Goal: Task Accomplishment & Management: Use online tool/utility

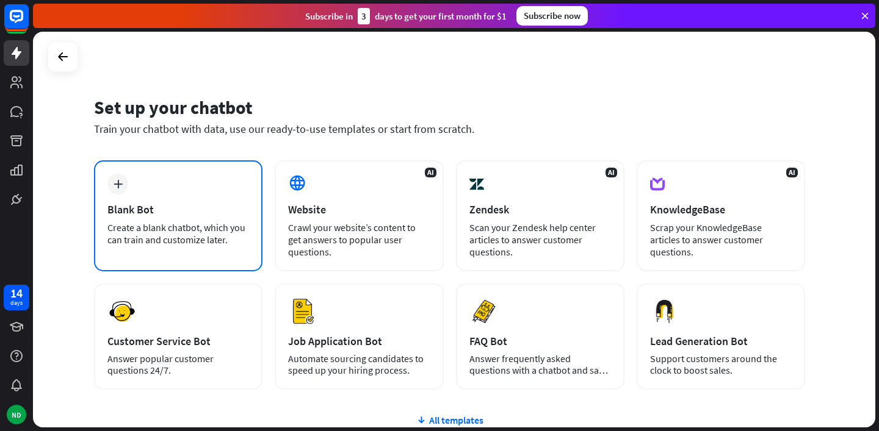
click at [186, 200] on div "plus Blank Bot Create a blank chatbot, which you can train and customize later." at bounding box center [178, 215] width 168 height 111
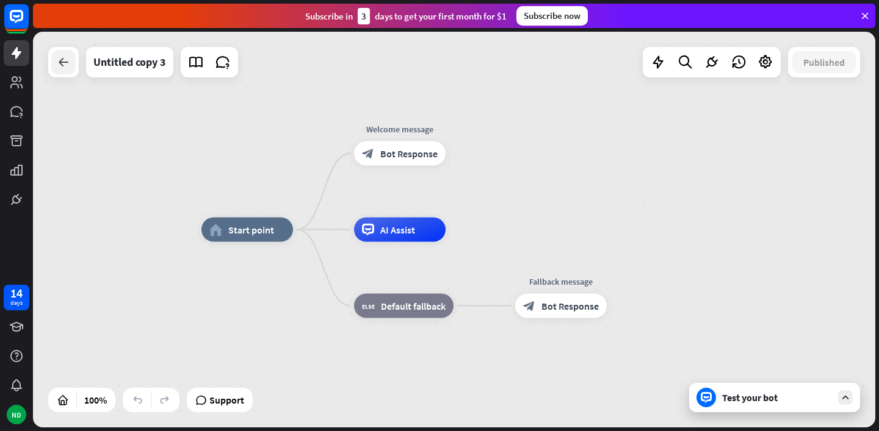
click at [61, 60] on icon at bounding box center [63, 62] width 15 height 15
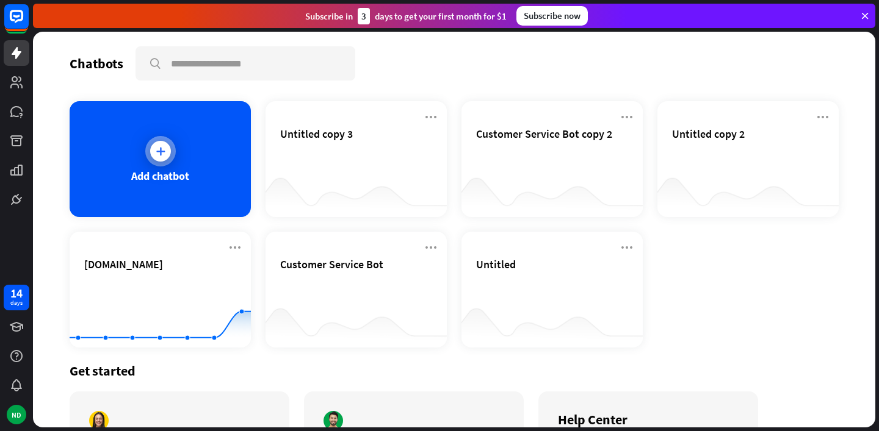
click at [187, 152] on div "Add chatbot" at bounding box center [160, 159] width 181 height 116
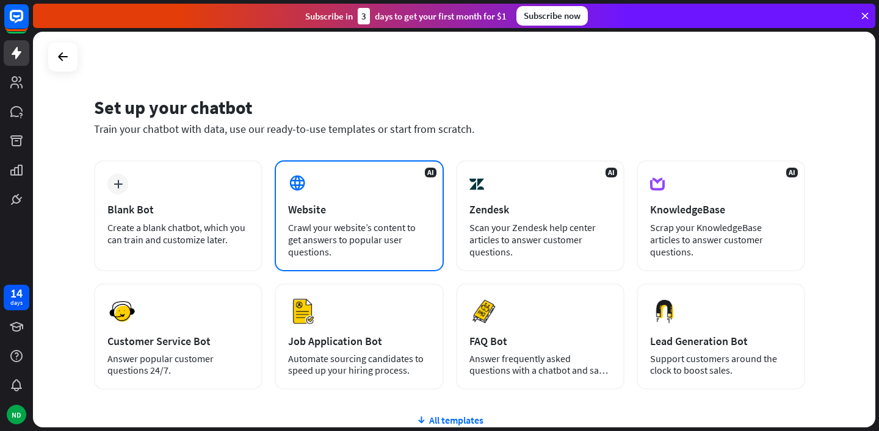
click at [362, 206] on div "Website" at bounding box center [359, 210] width 142 height 14
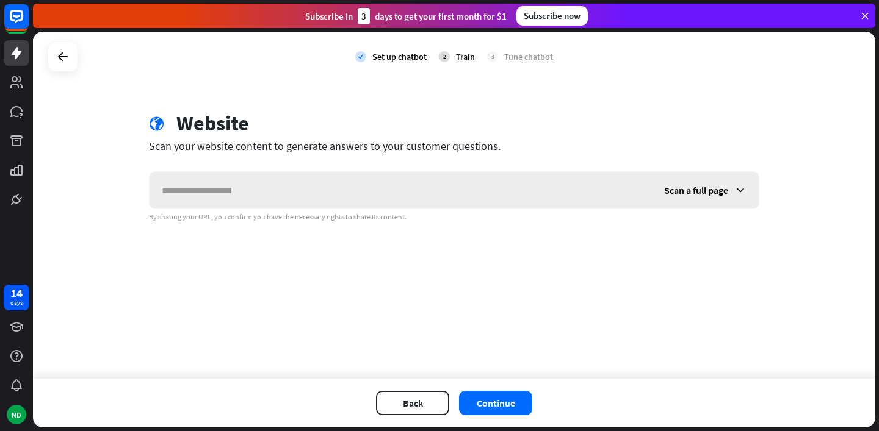
click at [724, 180] on div "Scan a full page" at bounding box center [705, 190] width 107 height 37
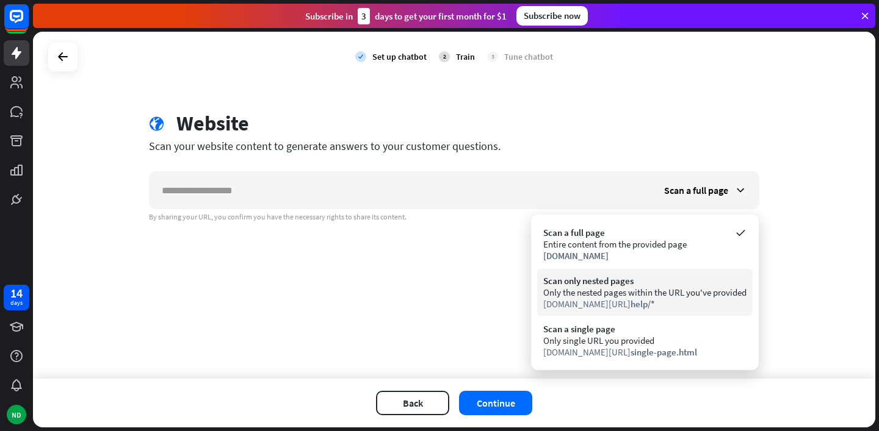
click at [654, 289] on div "Only the nested pages within the URL you've provided" at bounding box center [644, 293] width 203 height 12
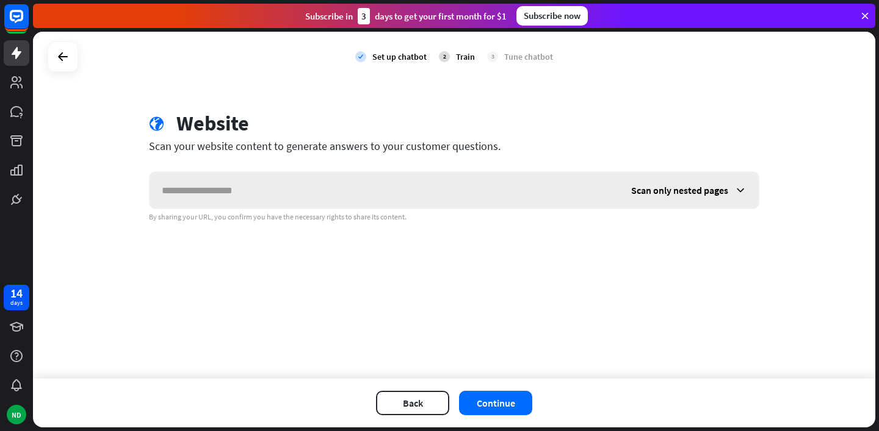
click at [718, 185] on span "Scan only nested pages" at bounding box center [679, 190] width 97 height 12
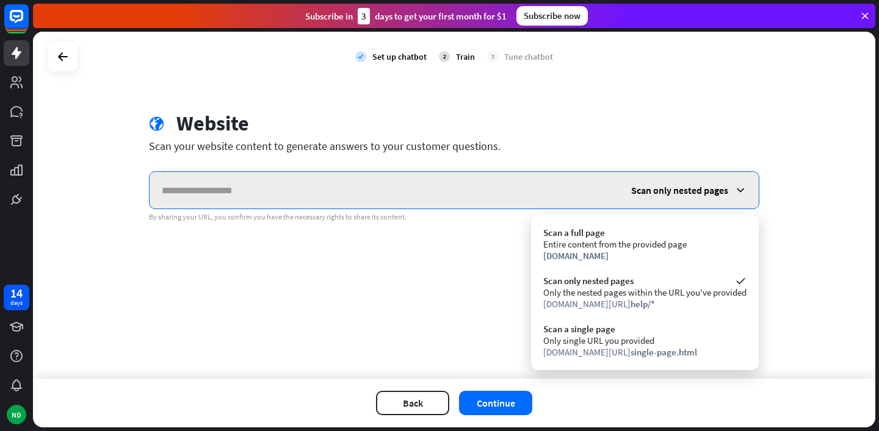
click at [465, 179] on input "text" at bounding box center [384, 190] width 469 height 37
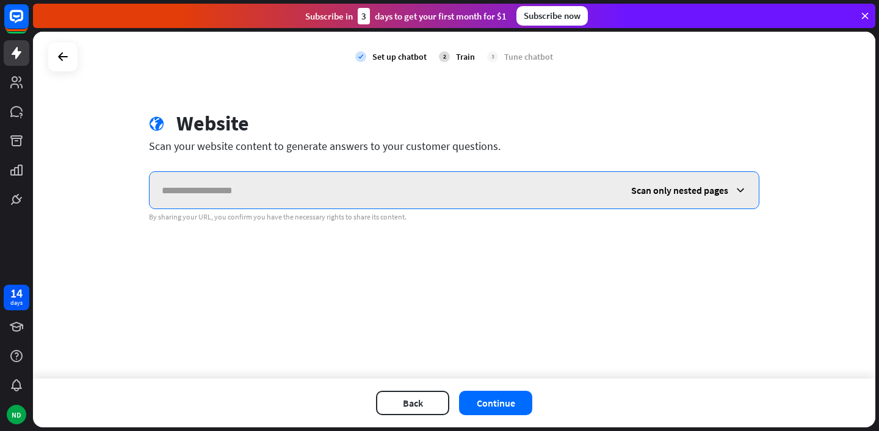
paste input "**********"
type input "*"
paste input "**********"
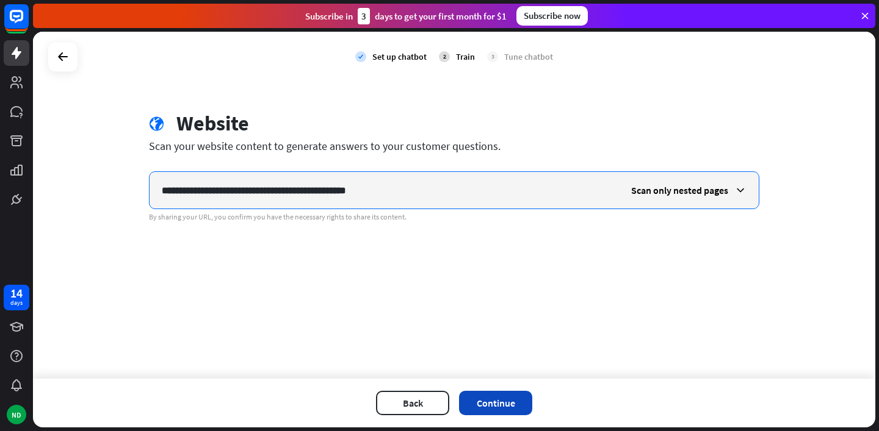
type input "**********"
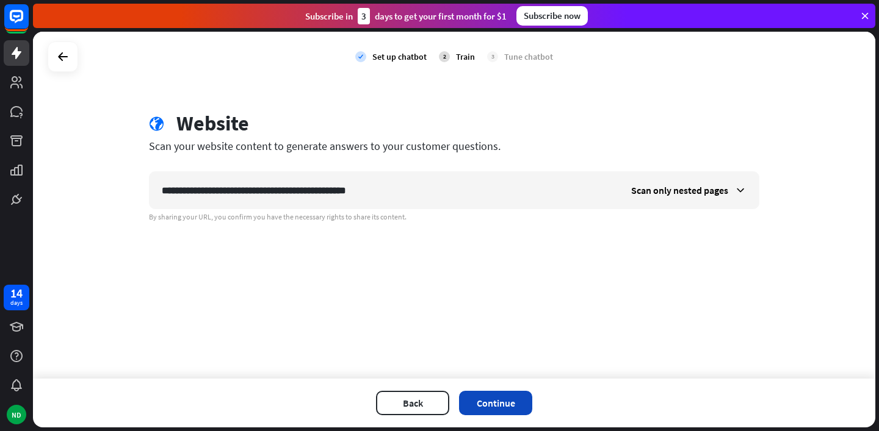
click at [522, 404] on button "Continue" at bounding box center [495, 403] width 73 height 24
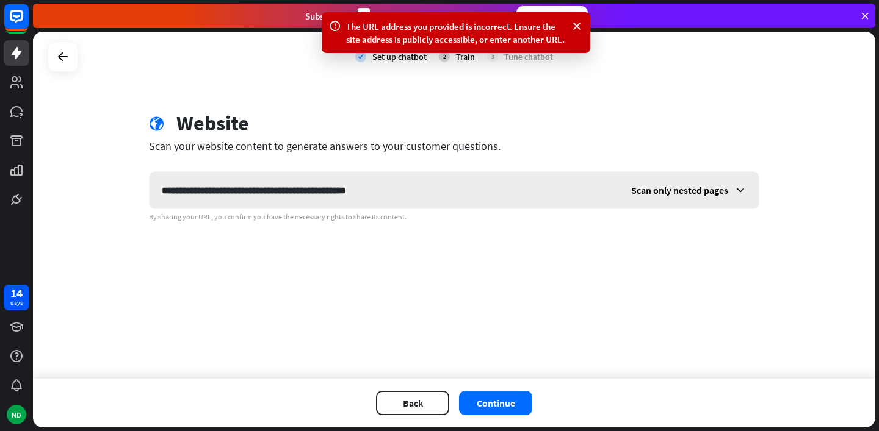
click at [691, 199] on div "Scan only nested pages" at bounding box center [689, 190] width 140 height 37
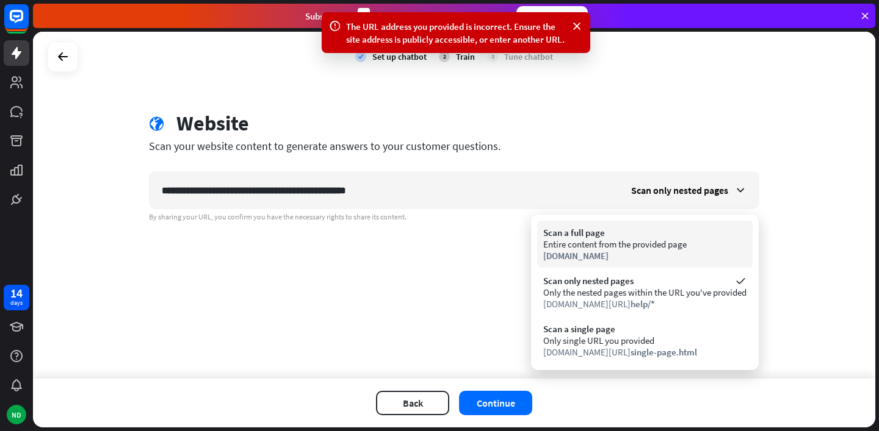
click at [650, 247] on div "Entire content from the provided page" at bounding box center [644, 245] width 203 height 12
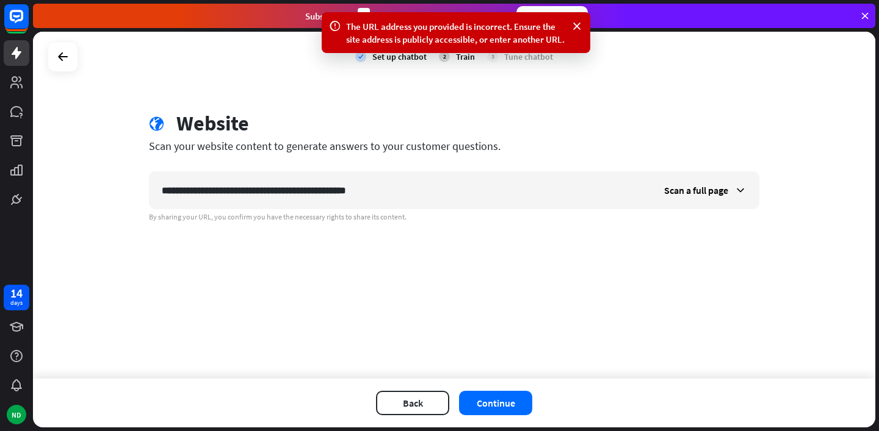
click at [506, 417] on div "Back Continue" at bounding box center [454, 403] width 842 height 49
click at [516, 400] on button "Continue" at bounding box center [495, 403] width 73 height 24
click at [690, 197] on div "Scan a full page" at bounding box center [705, 190] width 107 height 37
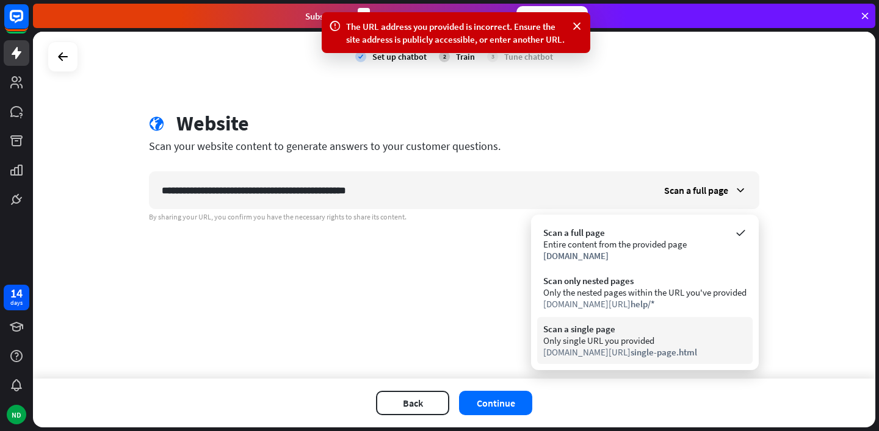
click at [642, 343] on div "Only single URL you provided" at bounding box center [644, 341] width 203 height 12
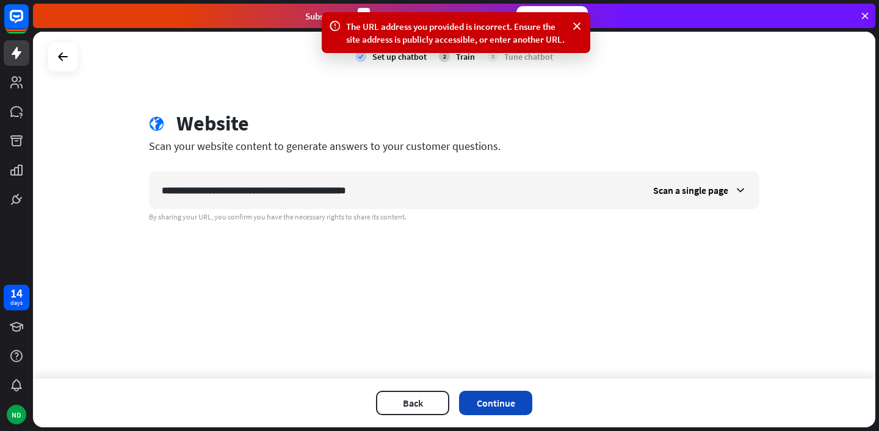
click at [520, 397] on button "Continue" at bounding box center [495, 403] width 73 height 24
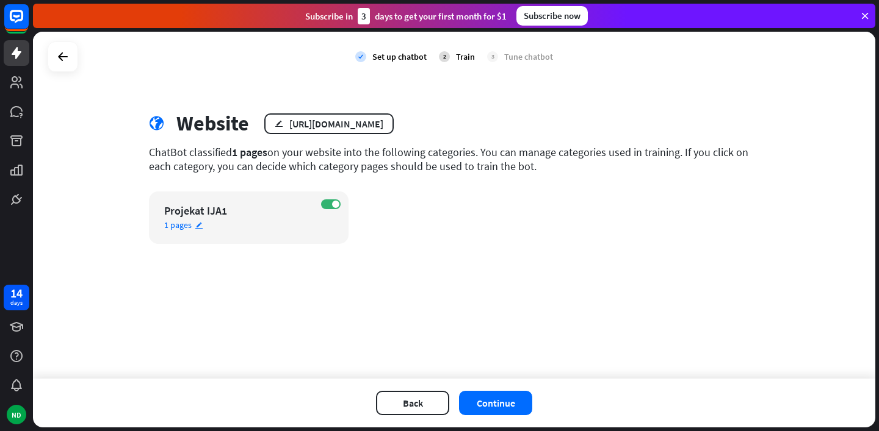
click at [326, 196] on div "ON Projekat IJA1 1 pages edit" at bounding box center [249, 218] width 200 height 52
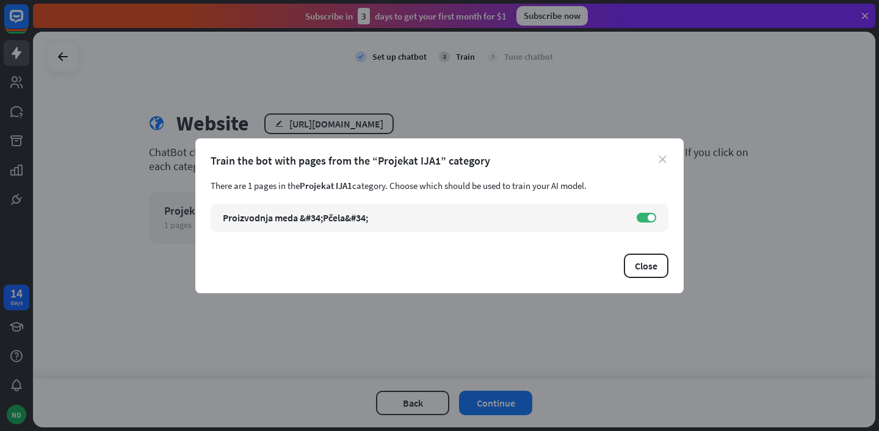
click at [663, 156] on icon "close" at bounding box center [662, 160] width 8 height 8
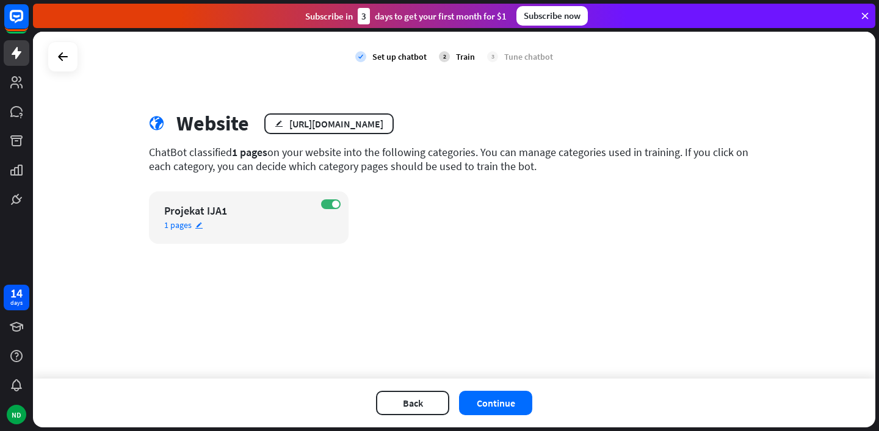
click at [197, 226] on icon "edit" at bounding box center [199, 226] width 9 height 8
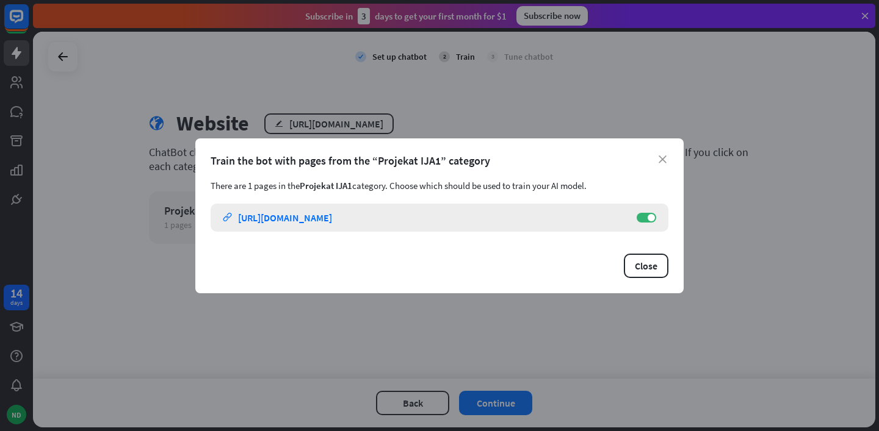
click at [332, 219] on div "[URL][DOMAIN_NAME]" at bounding box center [285, 218] width 94 height 12
click at [633, 256] on button "Close" at bounding box center [646, 266] width 45 height 24
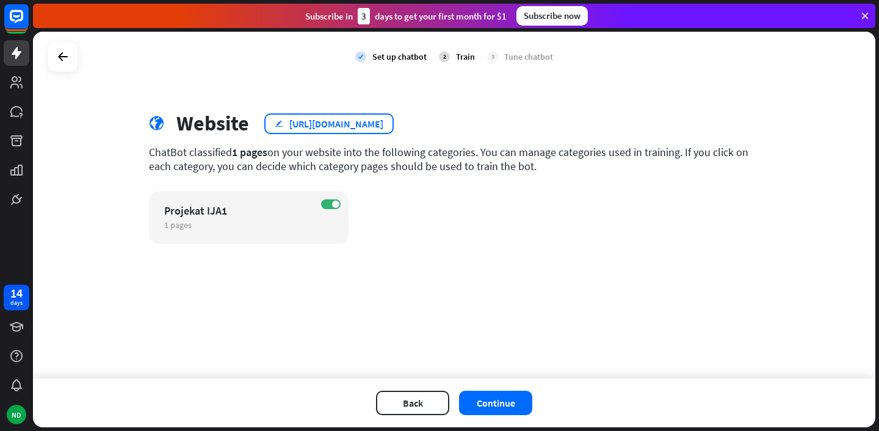
click at [383, 119] on div "[URL][DOMAIN_NAME]" at bounding box center [336, 124] width 94 height 12
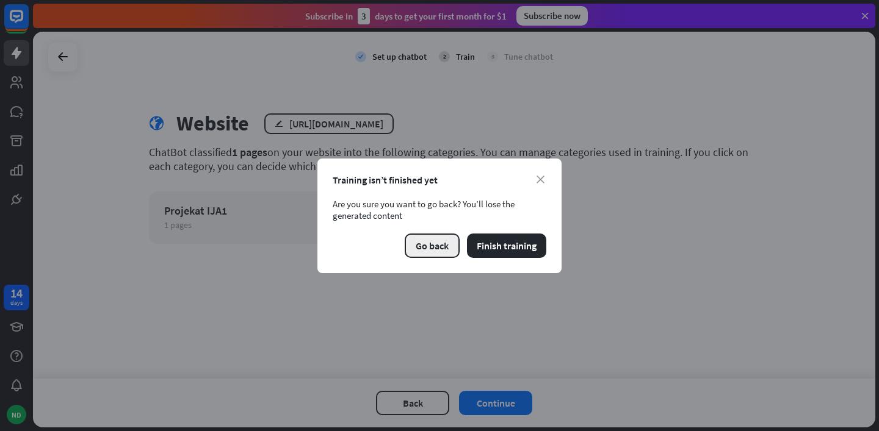
click at [414, 240] on button "Go back" at bounding box center [432, 246] width 55 height 24
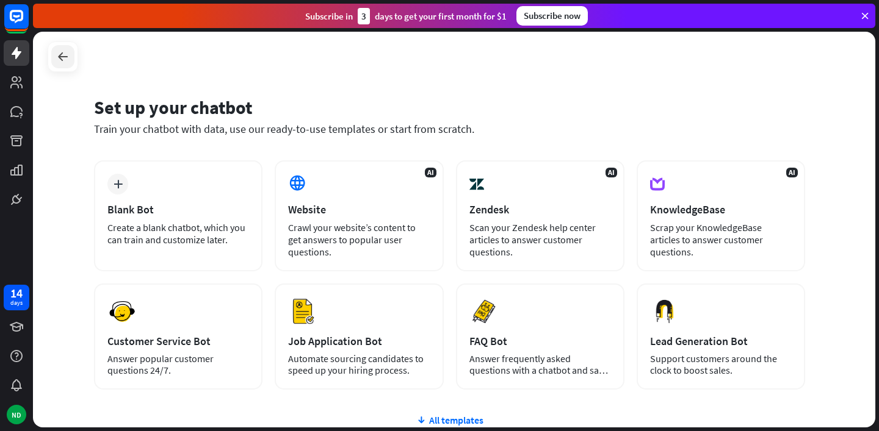
click at [63, 50] on icon at bounding box center [63, 56] width 15 height 15
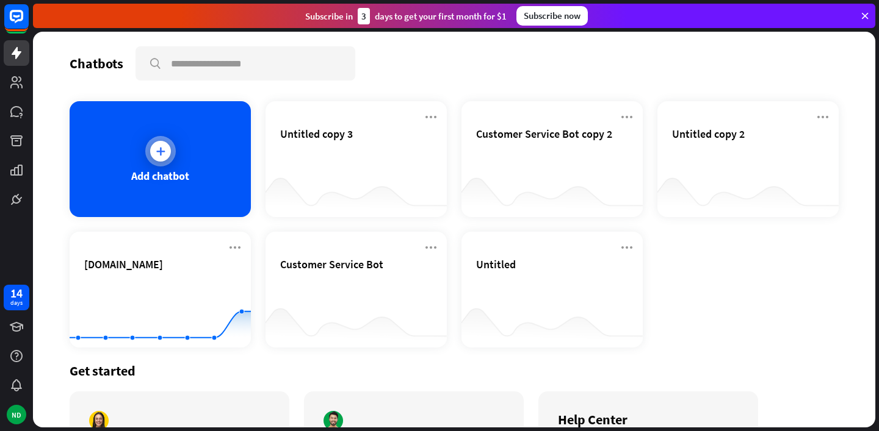
click at [112, 132] on div "Add chatbot" at bounding box center [160, 159] width 181 height 116
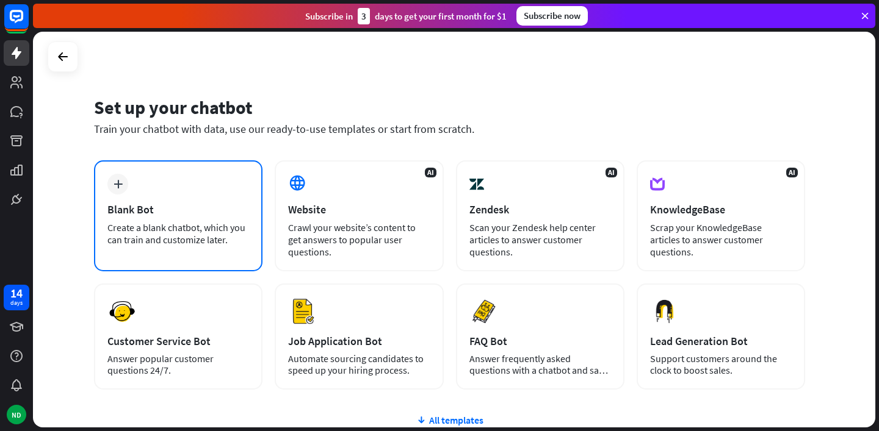
click at [135, 184] on div "plus Blank Bot Create a blank chatbot, which you can train and customize later." at bounding box center [178, 215] width 168 height 111
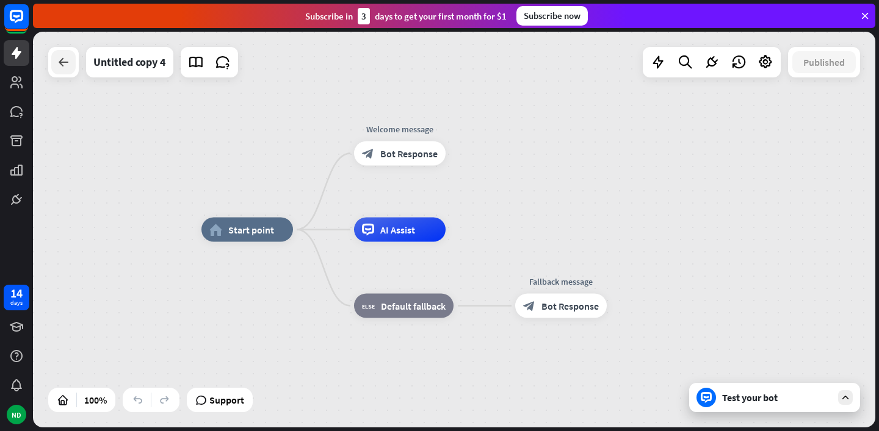
click at [70, 54] on div at bounding box center [63, 62] width 24 height 24
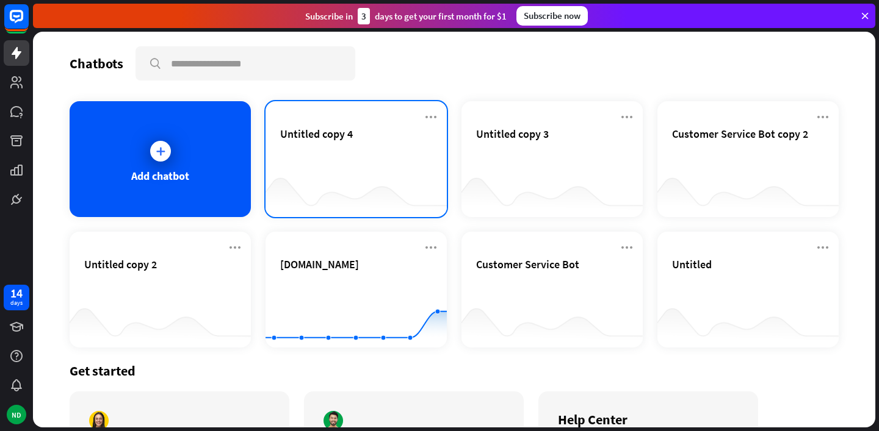
click at [272, 137] on div "Untitled copy 4" at bounding box center [355, 159] width 181 height 116
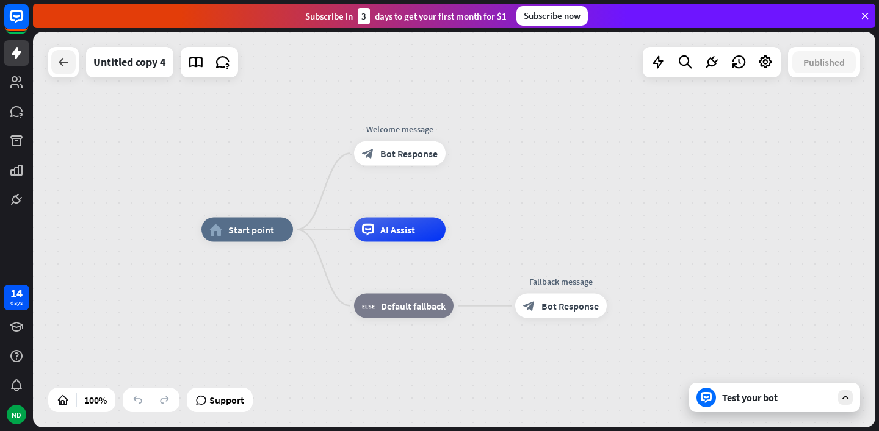
click at [63, 56] on icon at bounding box center [63, 62] width 15 height 15
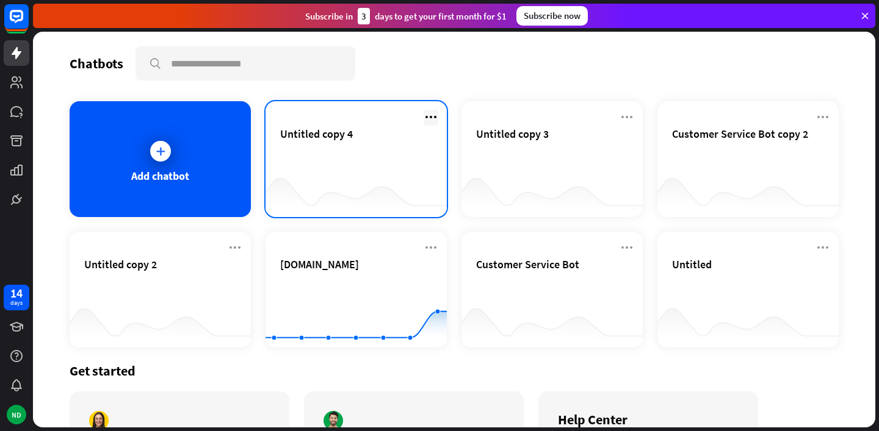
click at [436, 120] on icon at bounding box center [431, 117] width 15 height 15
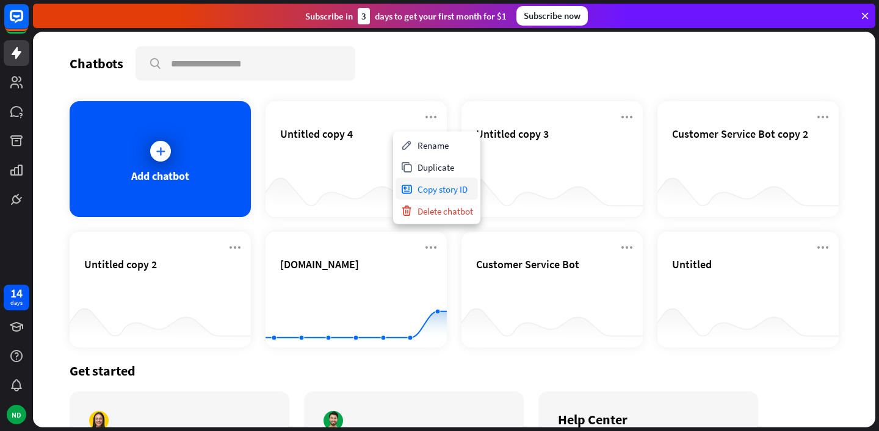
click at [424, 198] on div "Copy story ID" at bounding box center [436, 189] width 82 height 22
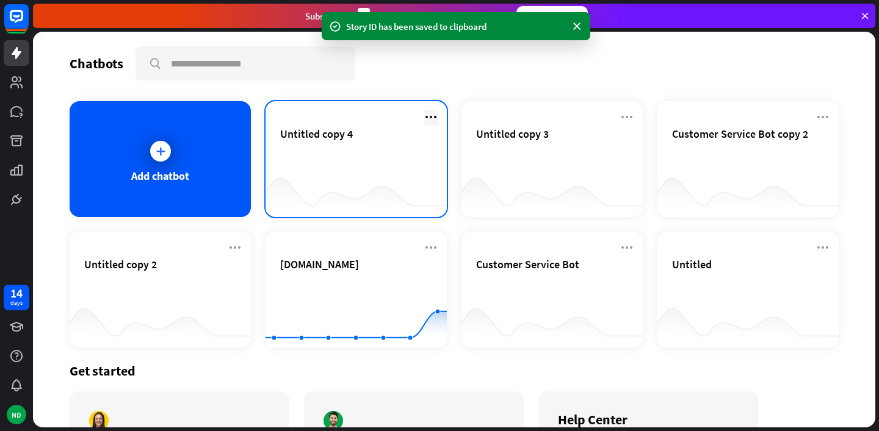
click at [431, 111] on icon at bounding box center [431, 117] width 15 height 15
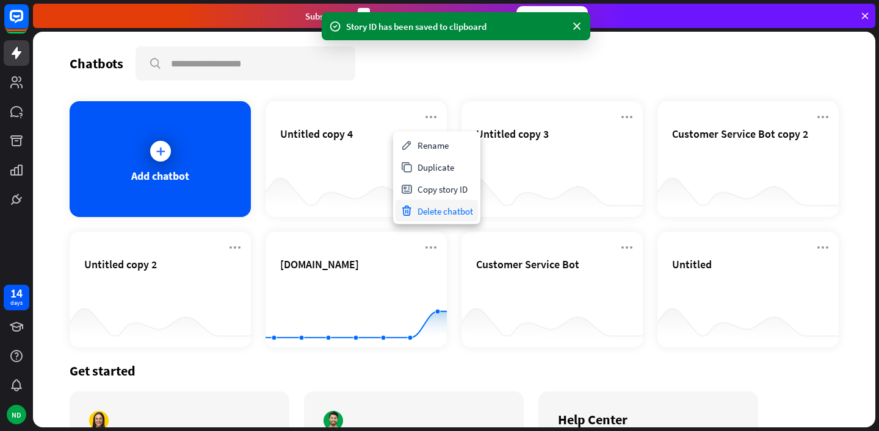
click at [442, 207] on div "Delete chatbot" at bounding box center [436, 211] width 82 height 22
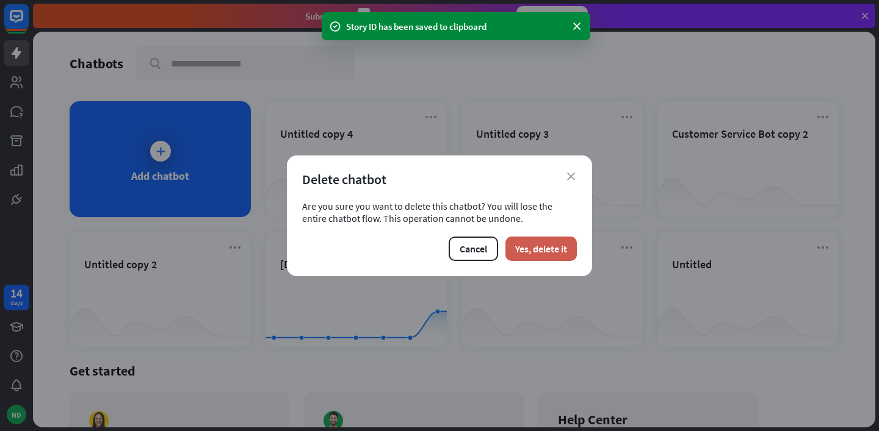
click at [527, 246] on button "Yes, delete it" at bounding box center [540, 249] width 71 height 24
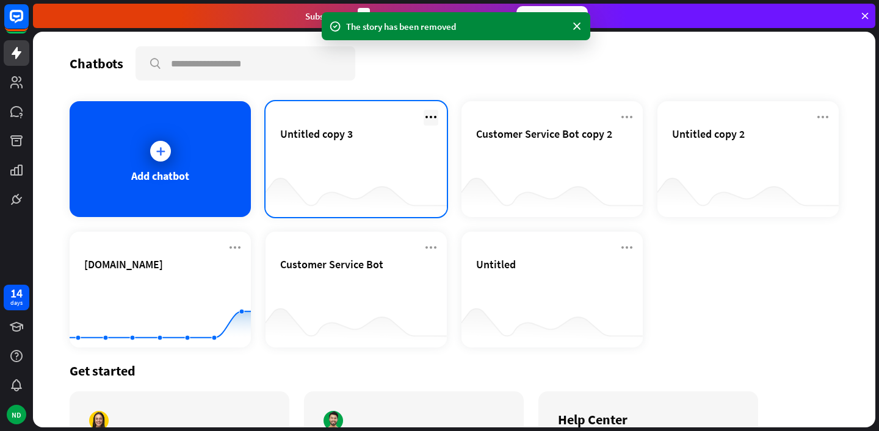
click at [436, 120] on icon at bounding box center [431, 117] width 15 height 15
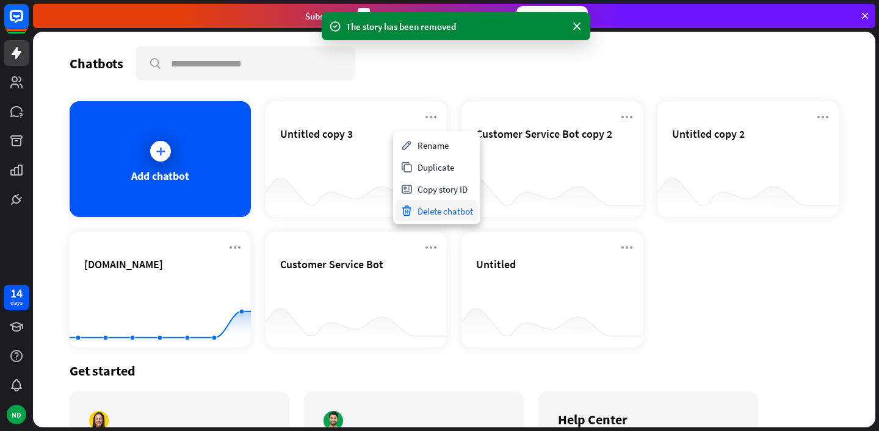
click at [444, 207] on div "Delete chatbot" at bounding box center [436, 211] width 82 height 22
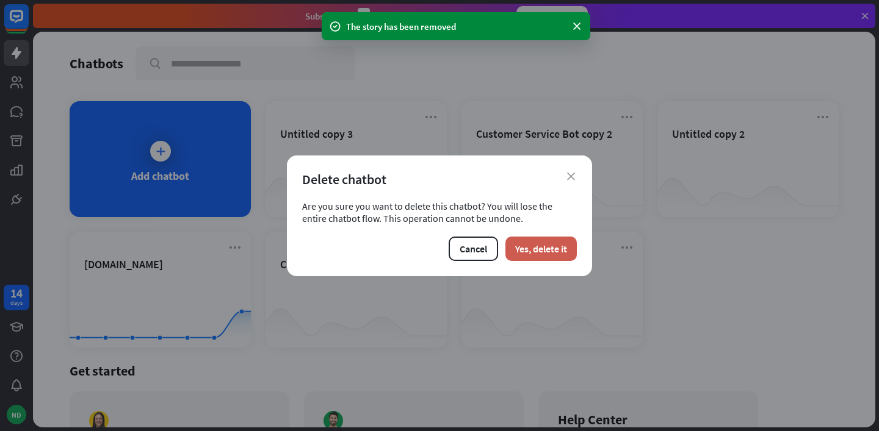
click at [539, 253] on button "Yes, delete it" at bounding box center [540, 249] width 71 height 24
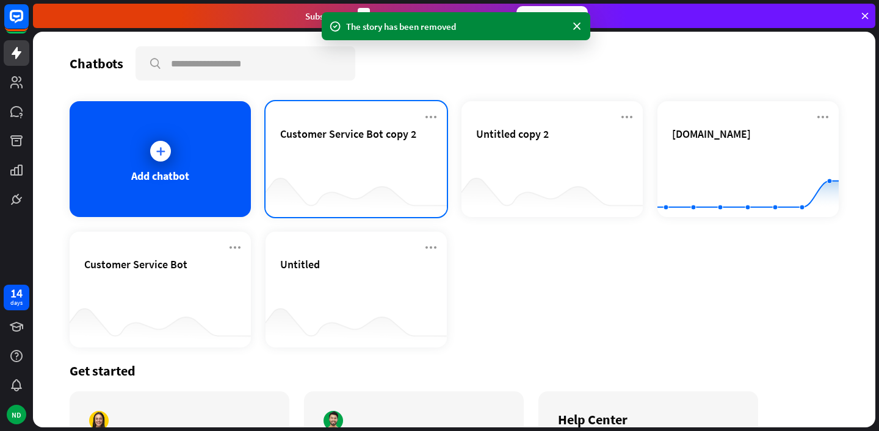
click at [440, 118] on div "Customer Service Bot copy 2" at bounding box center [355, 159] width 181 height 116
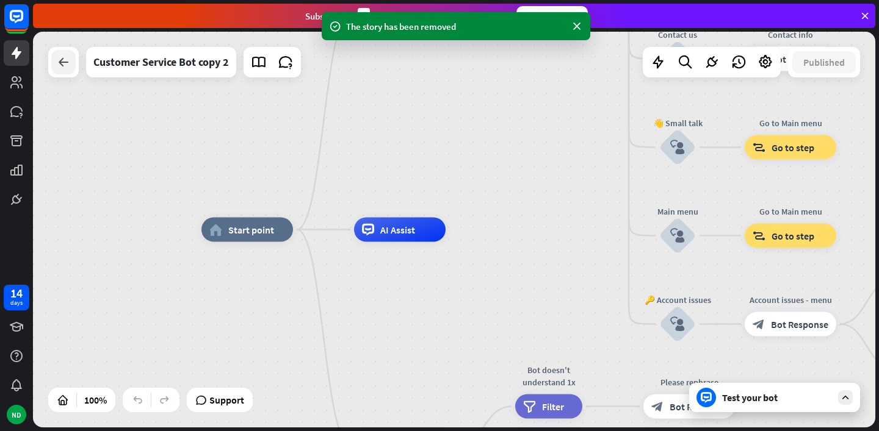
click at [67, 65] on icon at bounding box center [63, 62] width 15 height 15
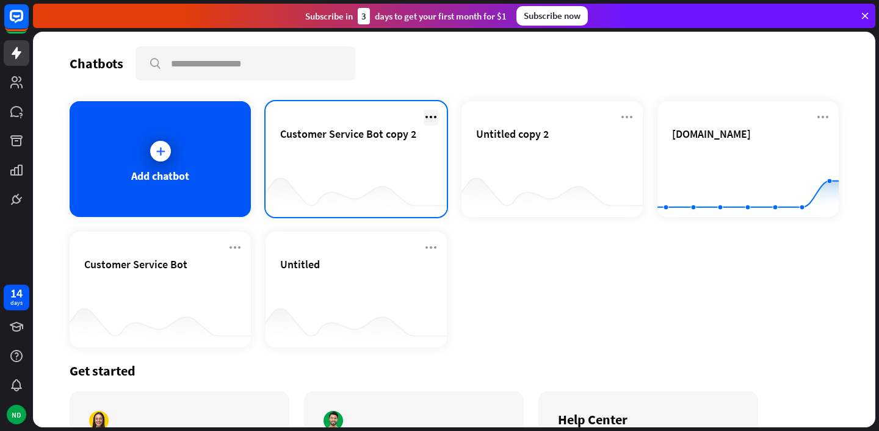
click at [427, 120] on icon at bounding box center [431, 117] width 15 height 15
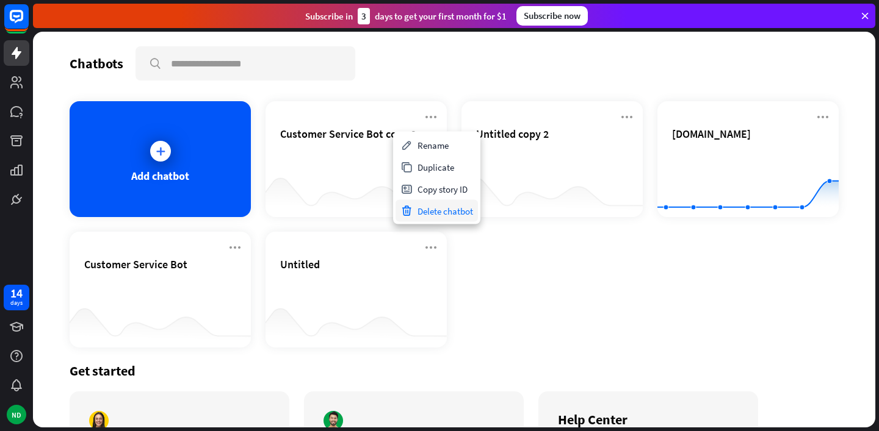
click at [436, 213] on div "Delete chatbot" at bounding box center [436, 211] width 82 height 22
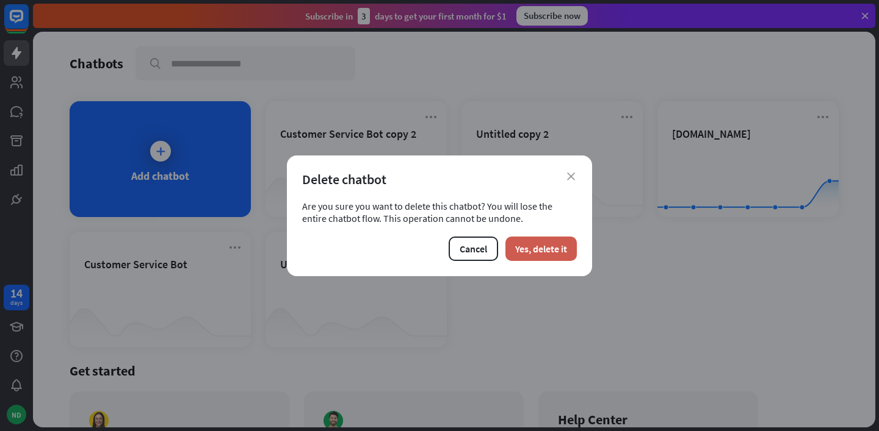
click at [552, 249] on button "Yes, delete it" at bounding box center [540, 249] width 71 height 24
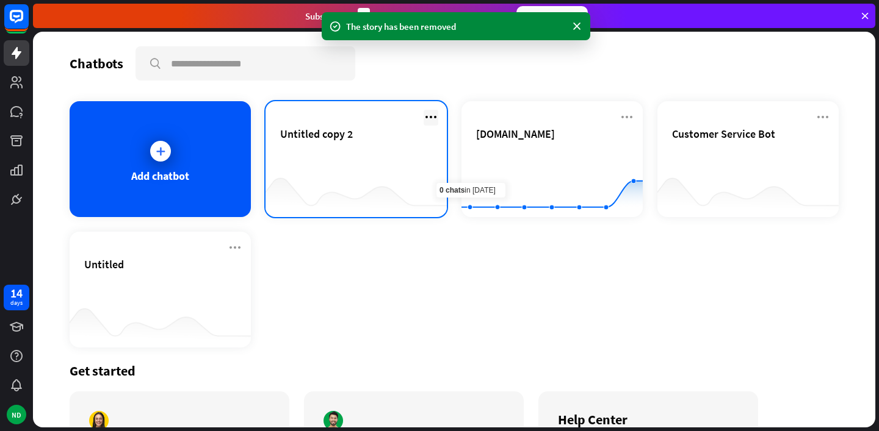
click at [435, 119] on icon at bounding box center [431, 117] width 15 height 15
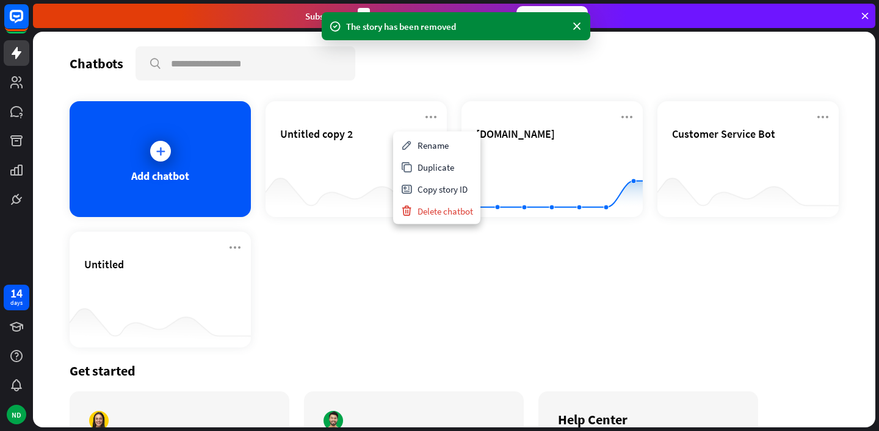
click at [453, 222] on div "Rename Duplicate Copy story ID Delete chatbot" at bounding box center [436, 178] width 87 height 93
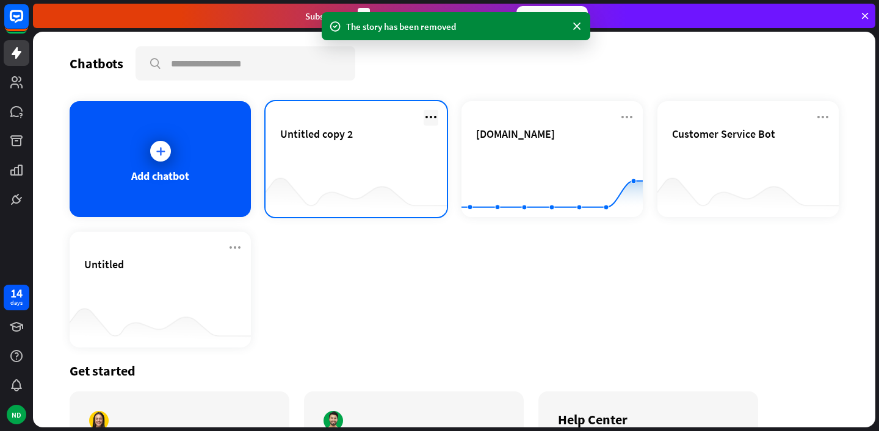
click at [433, 122] on icon at bounding box center [431, 117] width 15 height 15
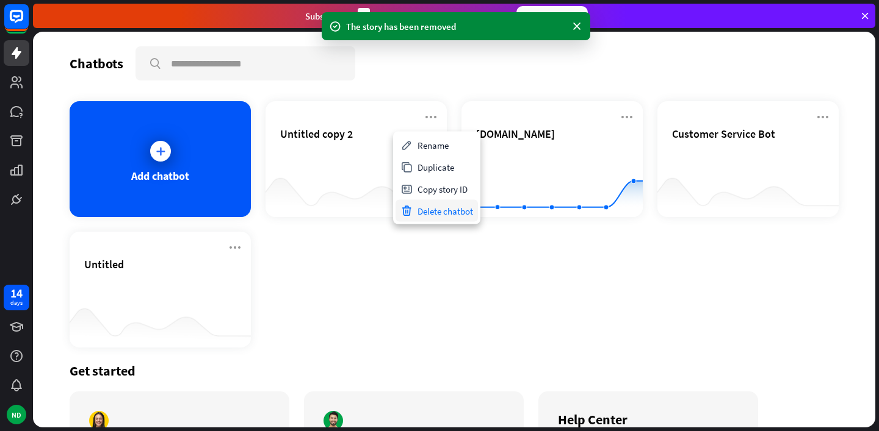
click at [430, 207] on div "Delete chatbot" at bounding box center [436, 211] width 82 height 22
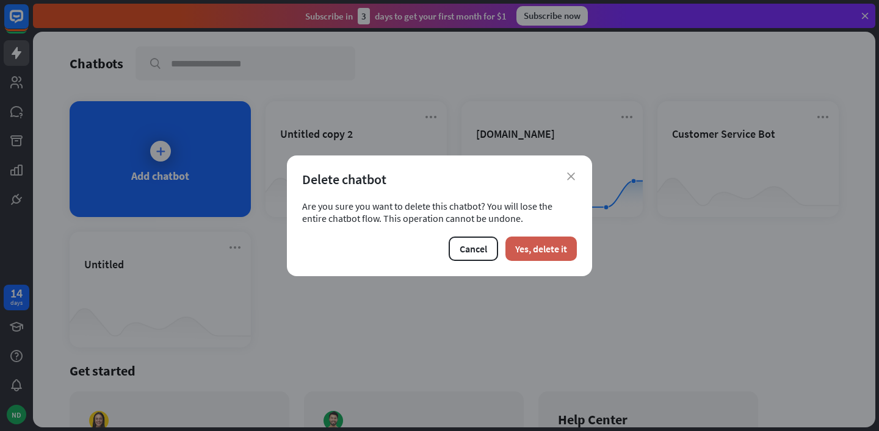
click at [547, 246] on button "Yes, delete it" at bounding box center [540, 249] width 71 height 24
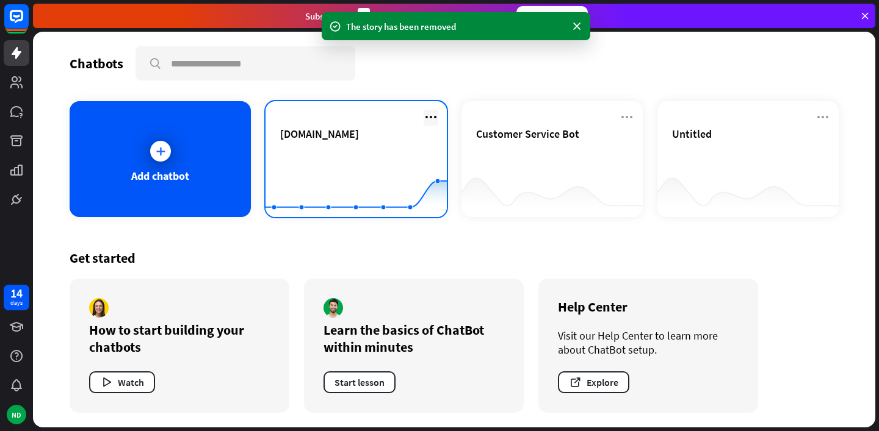
click at [427, 119] on icon at bounding box center [431, 117] width 15 height 15
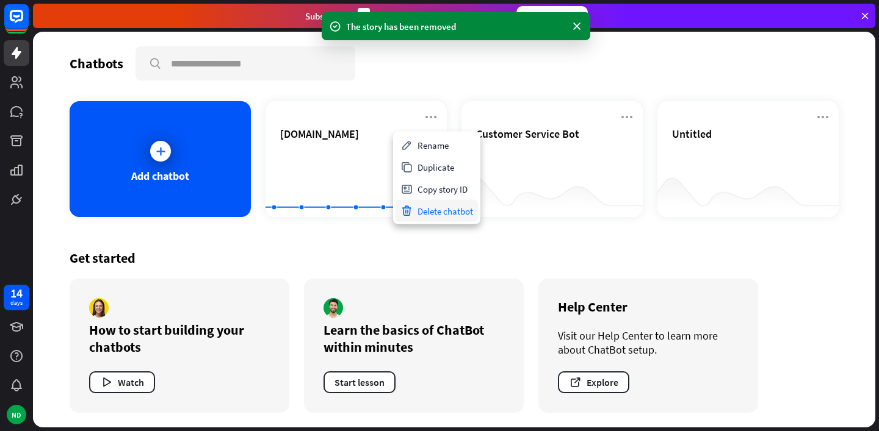
click at [428, 203] on div "Delete chatbot" at bounding box center [436, 211] width 82 height 22
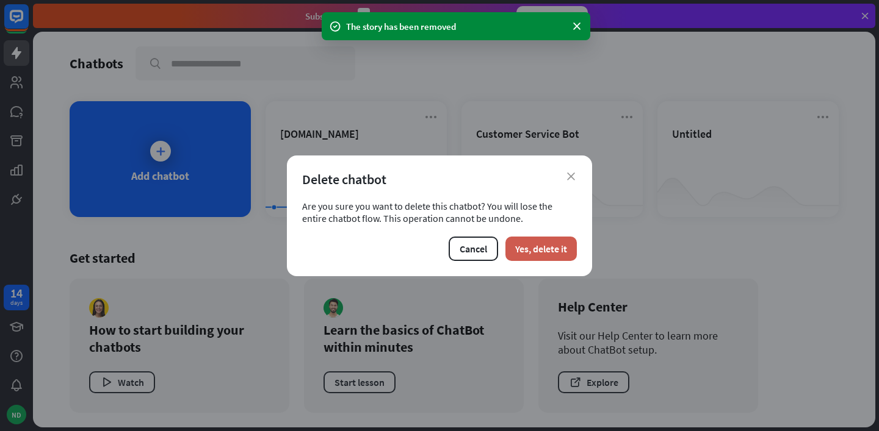
click at [561, 244] on button "Yes, delete it" at bounding box center [540, 249] width 71 height 24
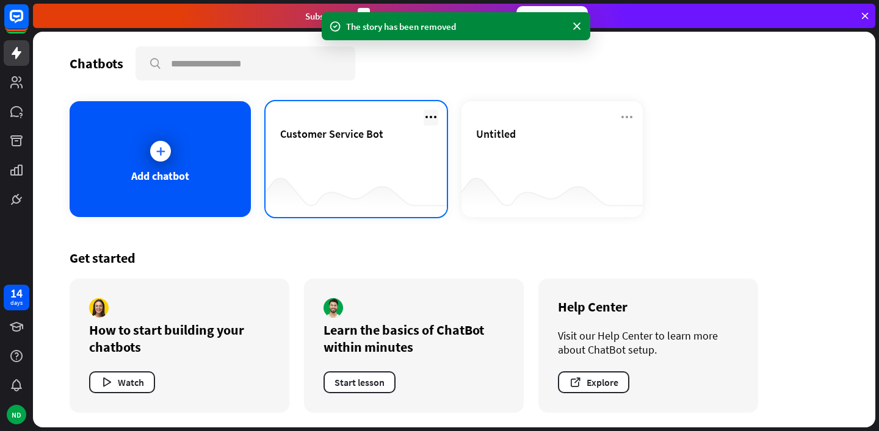
click at [438, 117] on icon at bounding box center [431, 117] width 15 height 15
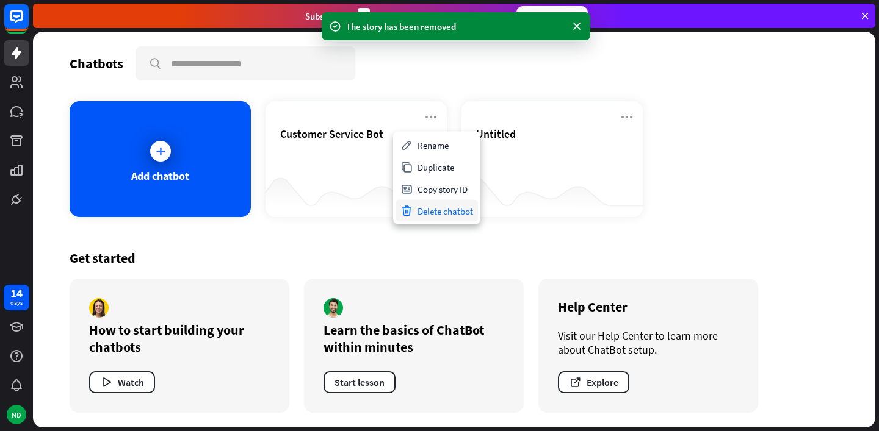
click at [451, 207] on div "Delete chatbot" at bounding box center [436, 211] width 82 height 22
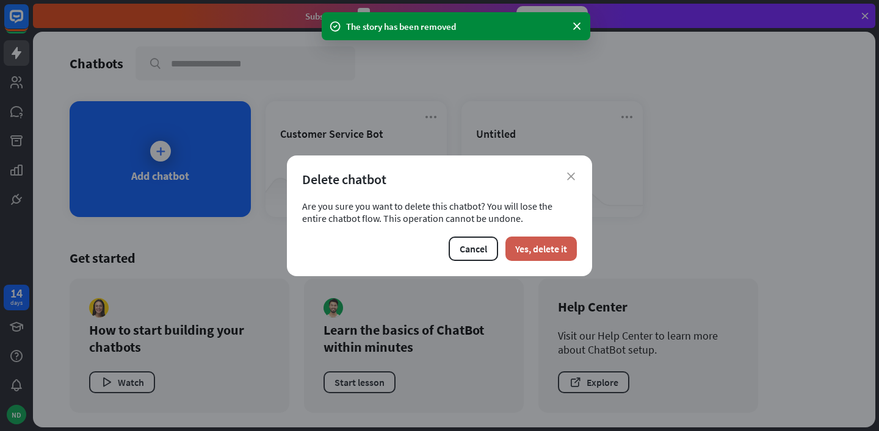
click at [528, 250] on button "Yes, delete it" at bounding box center [540, 249] width 71 height 24
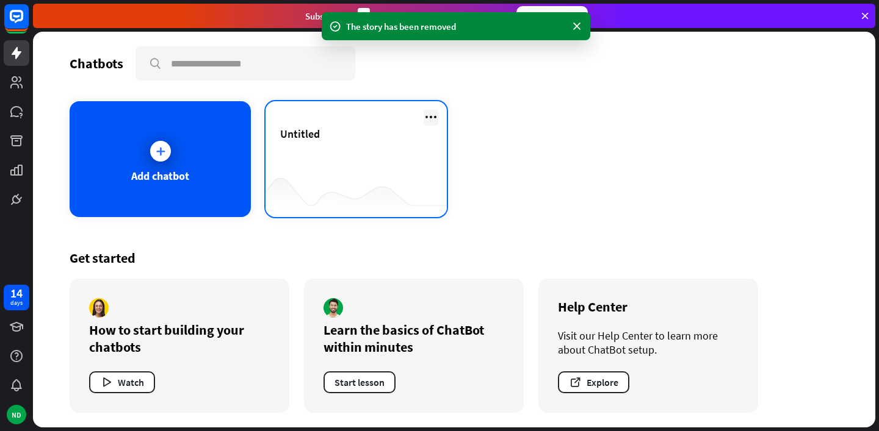
click at [427, 118] on icon at bounding box center [431, 117] width 15 height 15
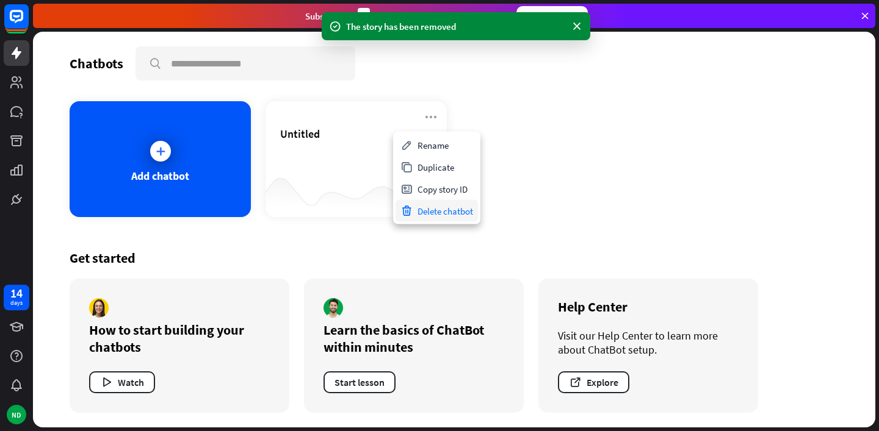
click at [424, 203] on div "Delete chatbot" at bounding box center [436, 211] width 82 height 22
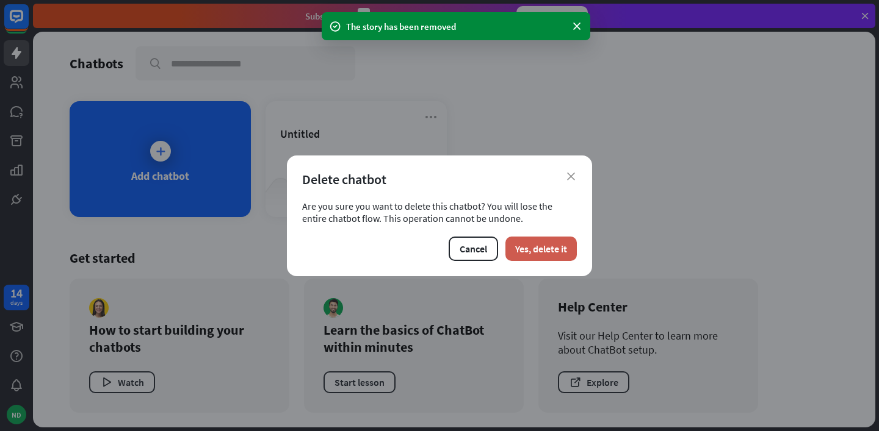
click at [522, 242] on button "Yes, delete it" at bounding box center [540, 249] width 71 height 24
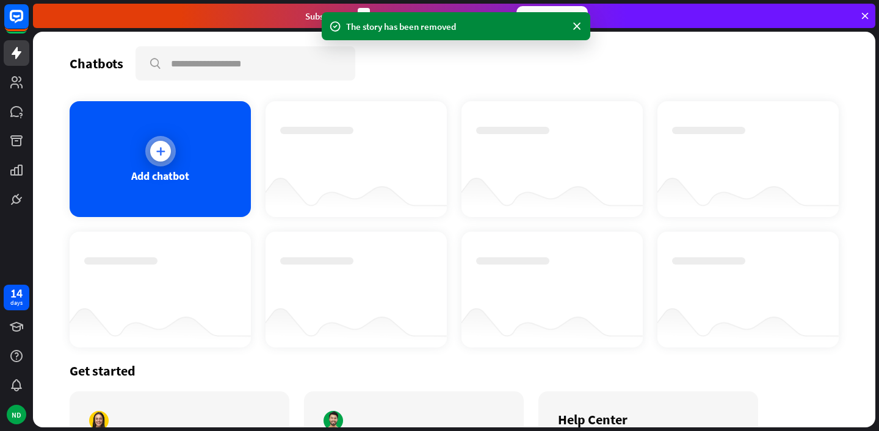
click at [161, 157] on icon at bounding box center [160, 151] width 12 height 12
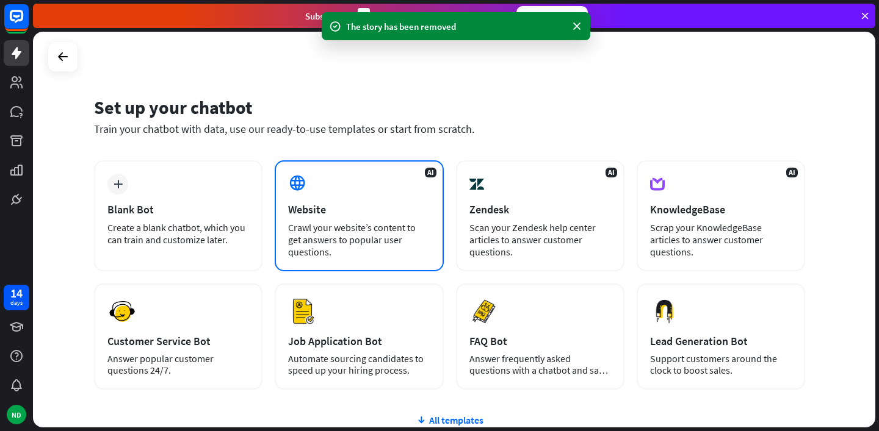
click at [286, 203] on div "AI Website Crawl your website’s content to get answers to popular user question…" at bounding box center [359, 215] width 168 height 111
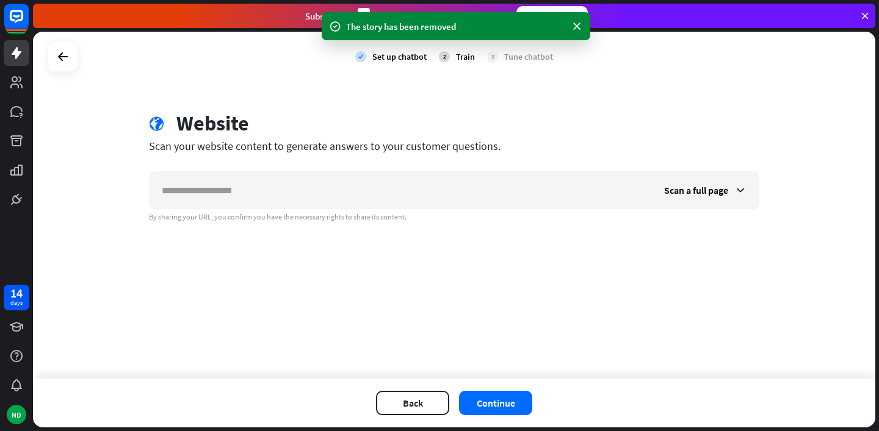
click at [286, 203] on input "text" at bounding box center [401, 190] width 502 height 37
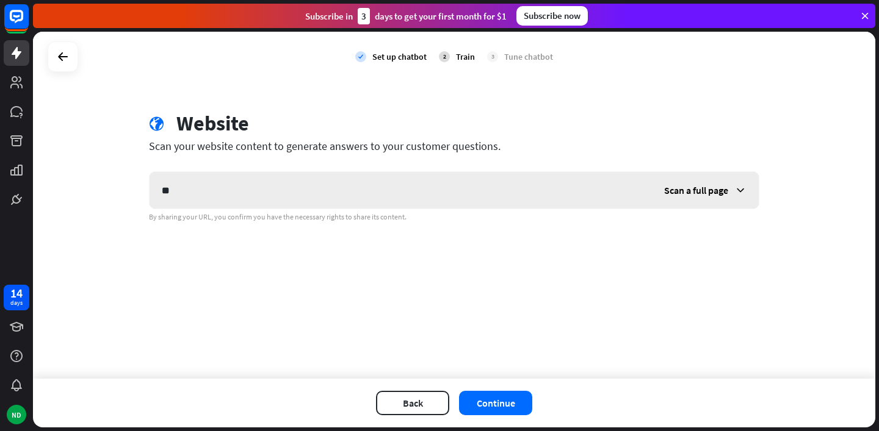
type input "*"
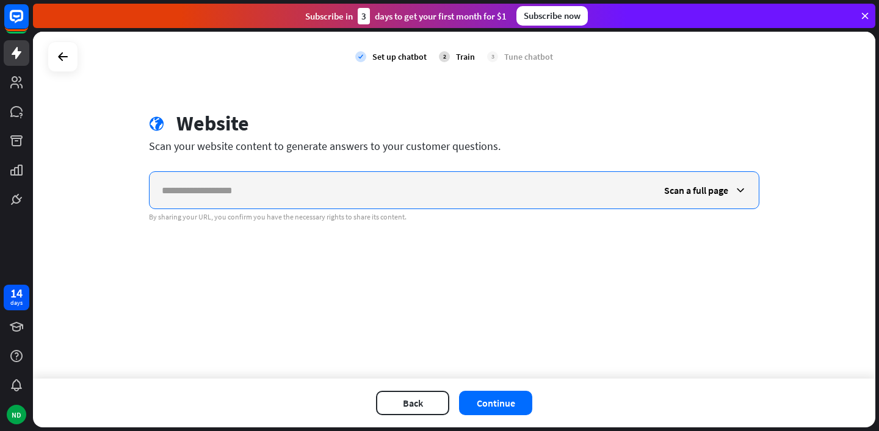
paste input "**********"
type input "**********"
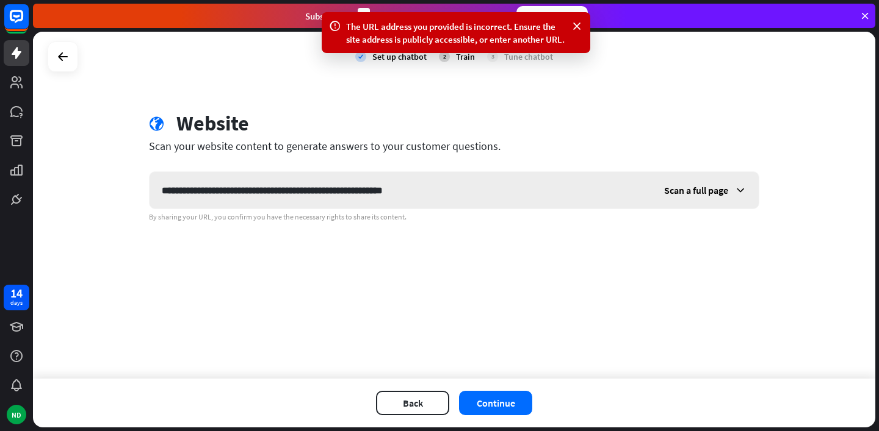
click at [675, 182] on div "Scan a full page" at bounding box center [705, 190] width 107 height 37
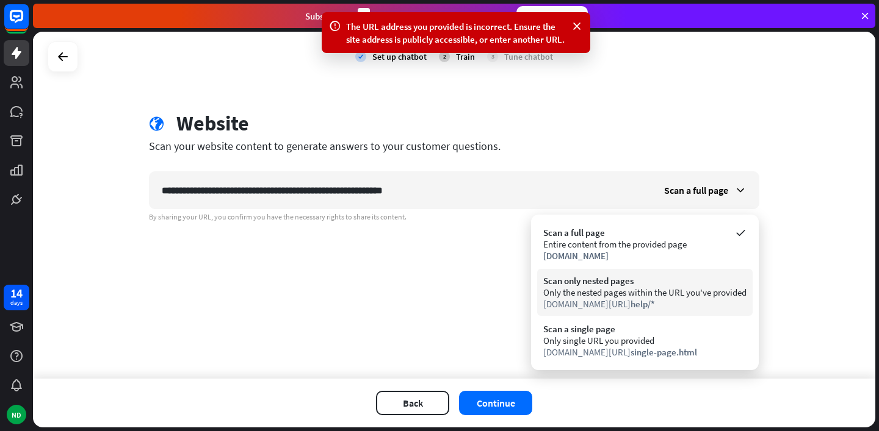
click at [659, 286] on div "Scan only nested pages" at bounding box center [644, 281] width 203 height 12
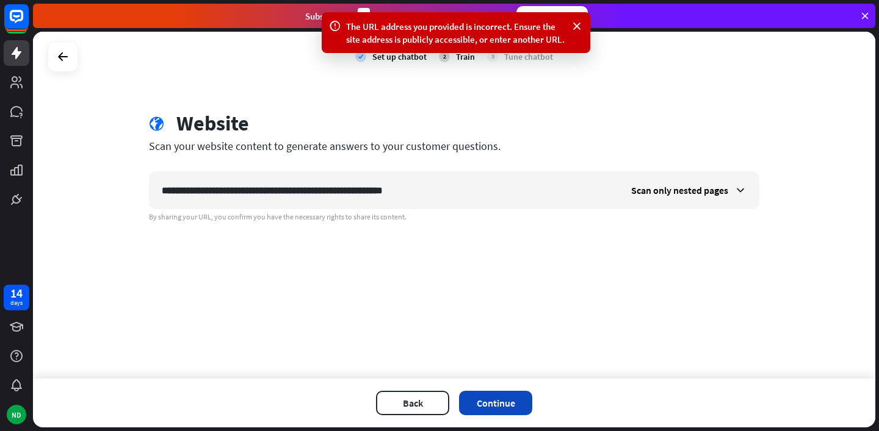
click at [480, 395] on button "Continue" at bounding box center [495, 403] width 73 height 24
click at [700, 197] on div "Scan only nested pages" at bounding box center [689, 190] width 140 height 37
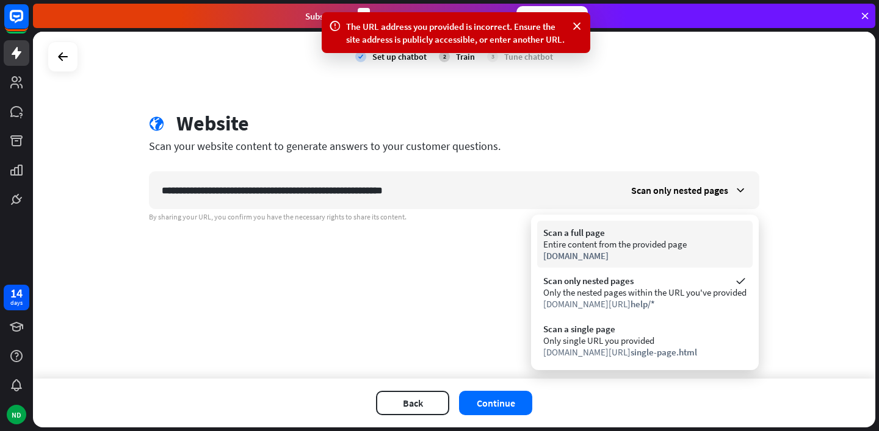
click at [644, 235] on div "Scan a full page" at bounding box center [644, 233] width 203 height 12
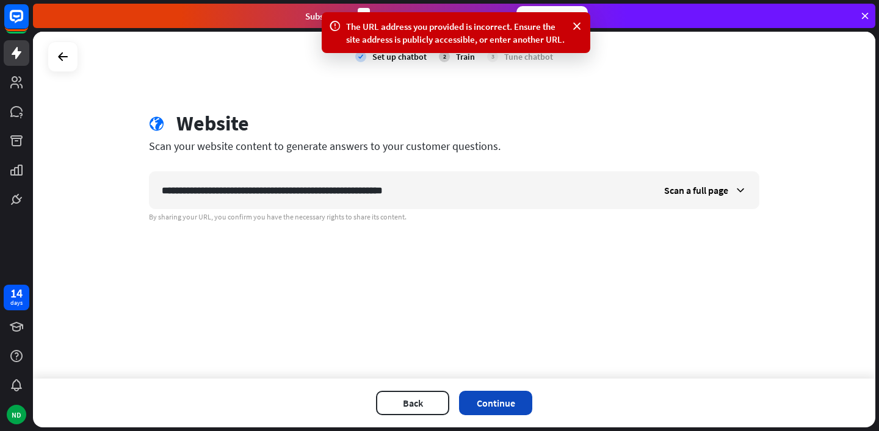
click at [499, 407] on button "Continue" at bounding box center [495, 403] width 73 height 24
click at [702, 182] on div "Scan a full page" at bounding box center [705, 190] width 107 height 37
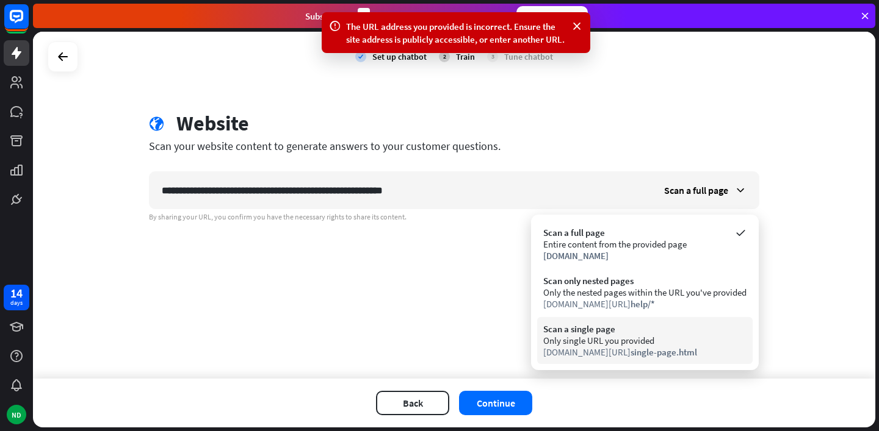
click at [647, 341] on div "Only single URL you provided" at bounding box center [644, 341] width 203 height 12
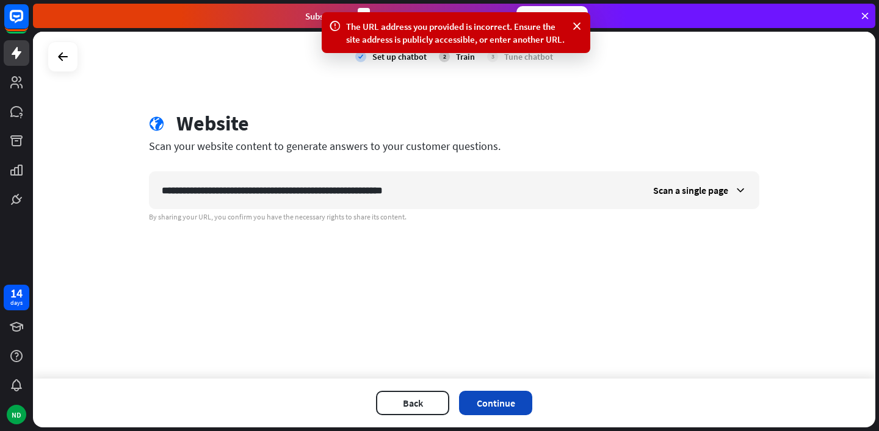
click at [521, 404] on button "Continue" at bounding box center [495, 403] width 73 height 24
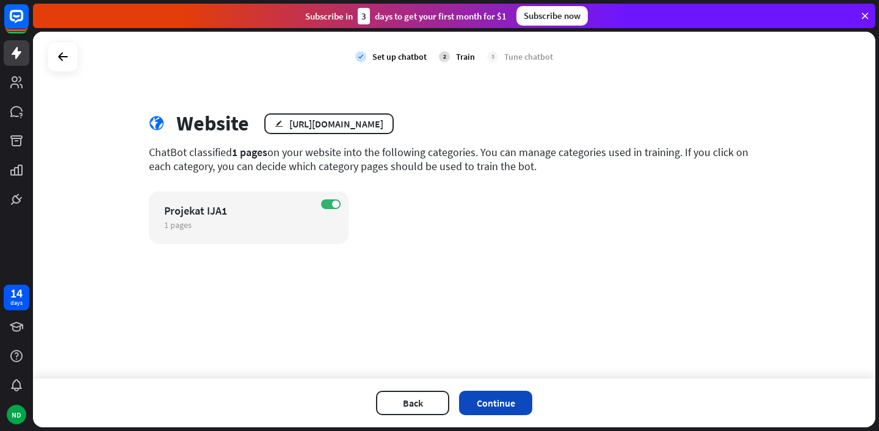
click at [503, 411] on button "Continue" at bounding box center [495, 403] width 73 height 24
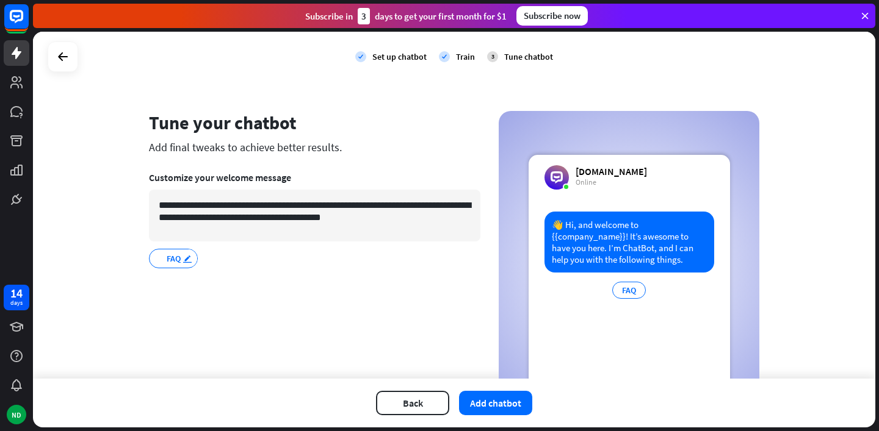
click at [185, 257] on icon "edit" at bounding box center [187, 258] width 10 height 9
click at [192, 257] on icon "edit" at bounding box center [187, 258] width 10 height 9
click at [190, 259] on icon "edit" at bounding box center [187, 258] width 10 height 9
click at [187, 260] on icon "edit" at bounding box center [187, 258] width 10 height 9
click at [162, 262] on input "***" at bounding box center [171, 258] width 21 height 11
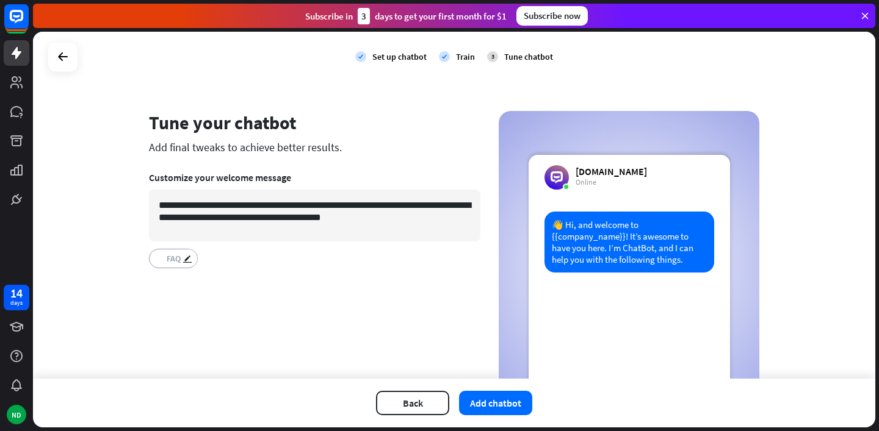
click at [225, 270] on section "**********" at bounding box center [314, 220] width 331 height 114
click at [176, 254] on span "FAQ" at bounding box center [173, 258] width 16 height 13
click at [189, 259] on icon "edit" at bounding box center [187, 258] width 10 height 9
type input "**"
click at [214, 262] on div "Да edit" at bounding box center [314, 259] width 331 height 20
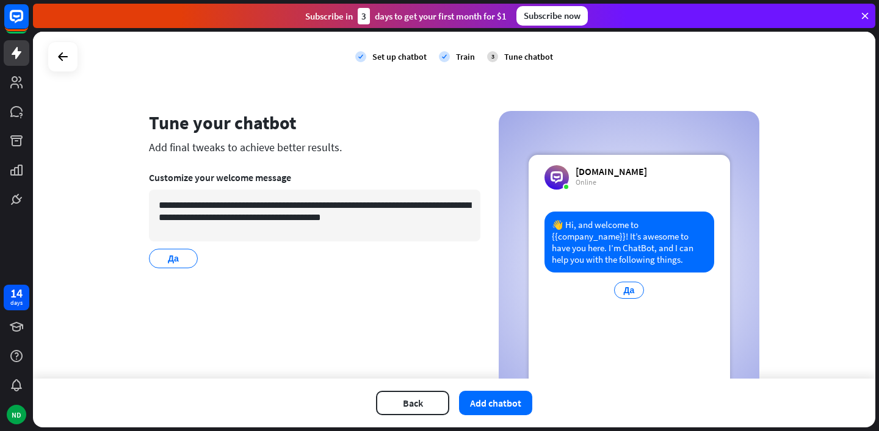
click at [245, 262] on div "Да edit" at bounding box center [314, 259] width 331 height 20
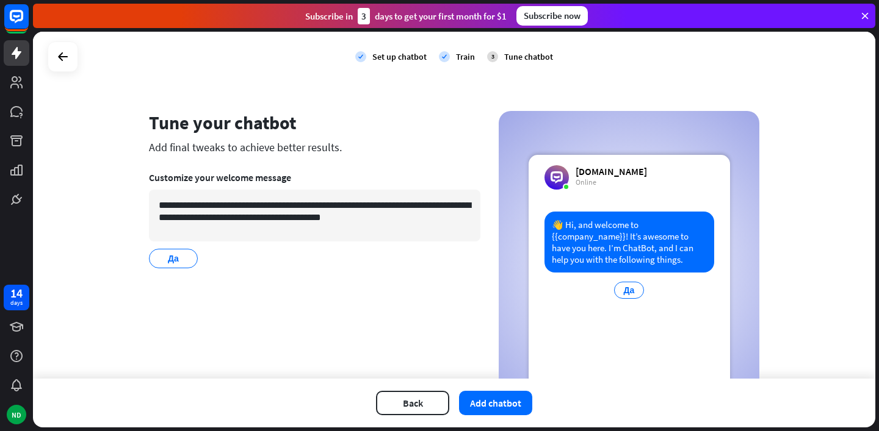
click at [195, 301] on div "**********" at bounding box center [314, 266] width 331 height 310
click at [632, 292] on div "Да" at bounding box center [629, 290] width 31 height 17
click at [607, 199] on div "[DOMAIN_NAME] Online 👋 Hi, and welcome to {{company_name}}! It’s awesome to hav…" at bounding box center [628, 288] width 201 height 266
click at [605, 240] on div "👋 Hi, and welcome to {{company_name}}! It’s awesome to have you here. I’m ChatB…" at bounding box center [629, 242] width 170 height 61
click at [283, 178] on div "Customize your welcome message" at bounding box center [314, 177] width 331 height 12
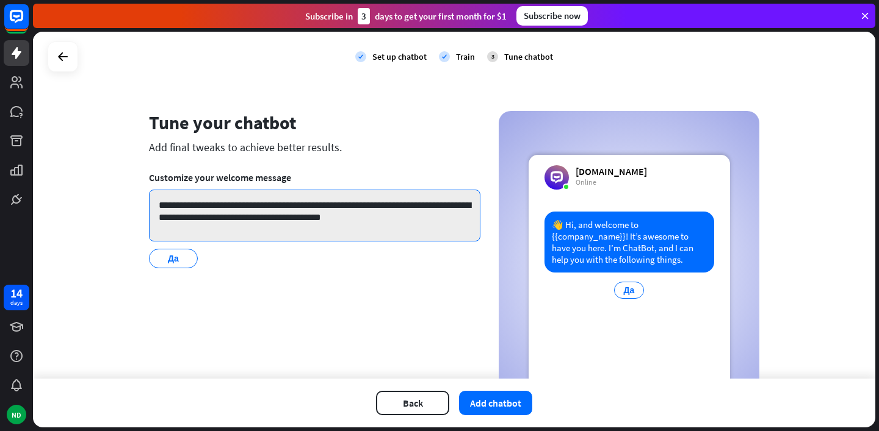
click at [283, 212] on textarea "**********" at bounding box center [314, 216] width 331 height 52
click at [305, 212] on textarea "**********" at bounding box center [314, 216] width 331 height 52
